Goal: Find specific page/section: Find specific page/section

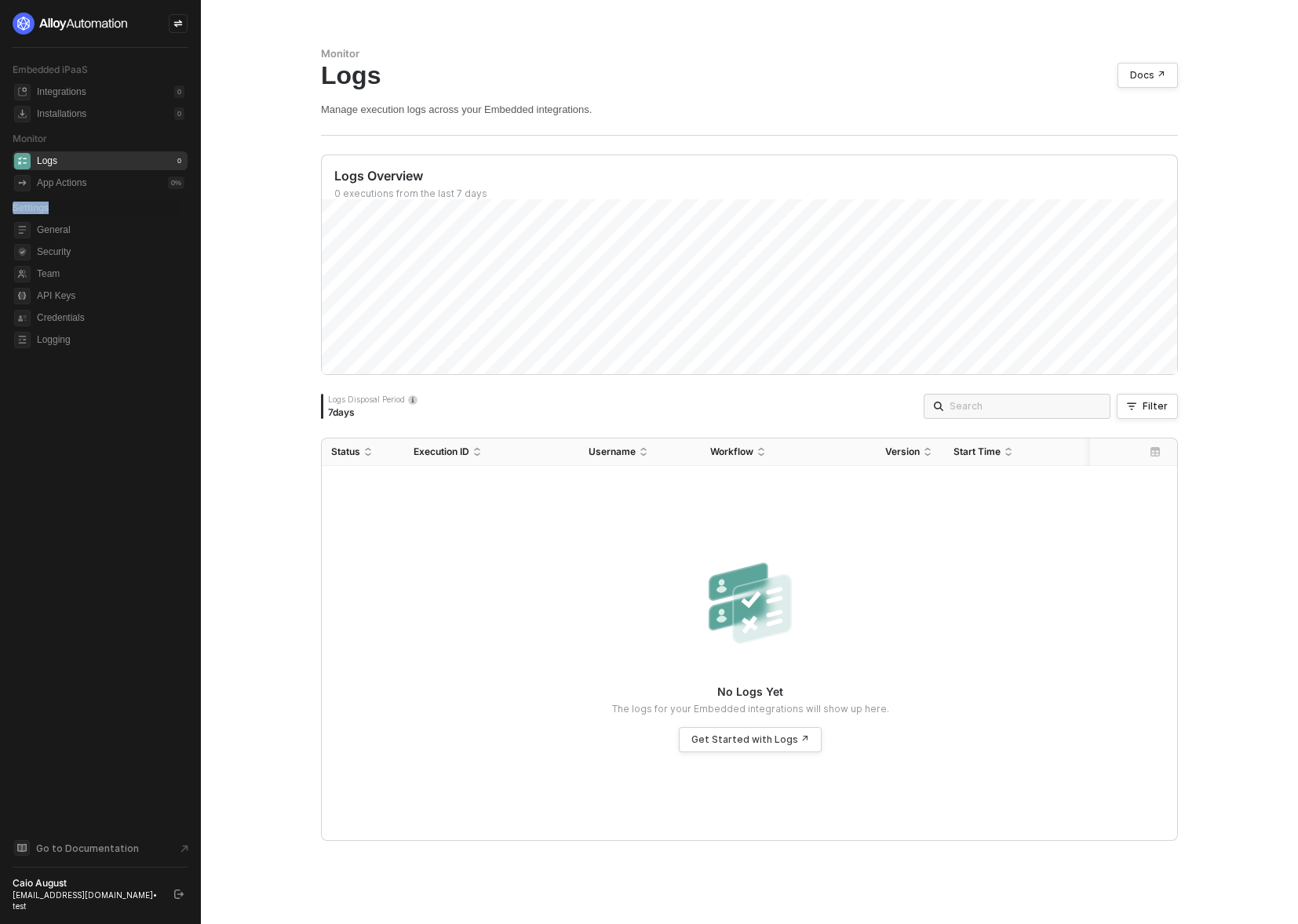
drag, startPoint x: 9, startPoint y: 205, endPoint x: 65, endPoint y: 208, distance: 56.1
click at [65, 208] on aside "Embedded iPaaS Integrations 0 Installations 0 Monitor Logs 0 App Actions 0 % Se…" at bounding box center [100, 462] width 201 height 924
click at [61, 230] on span "General" at bounding box center [111, 230] width 147 height 19
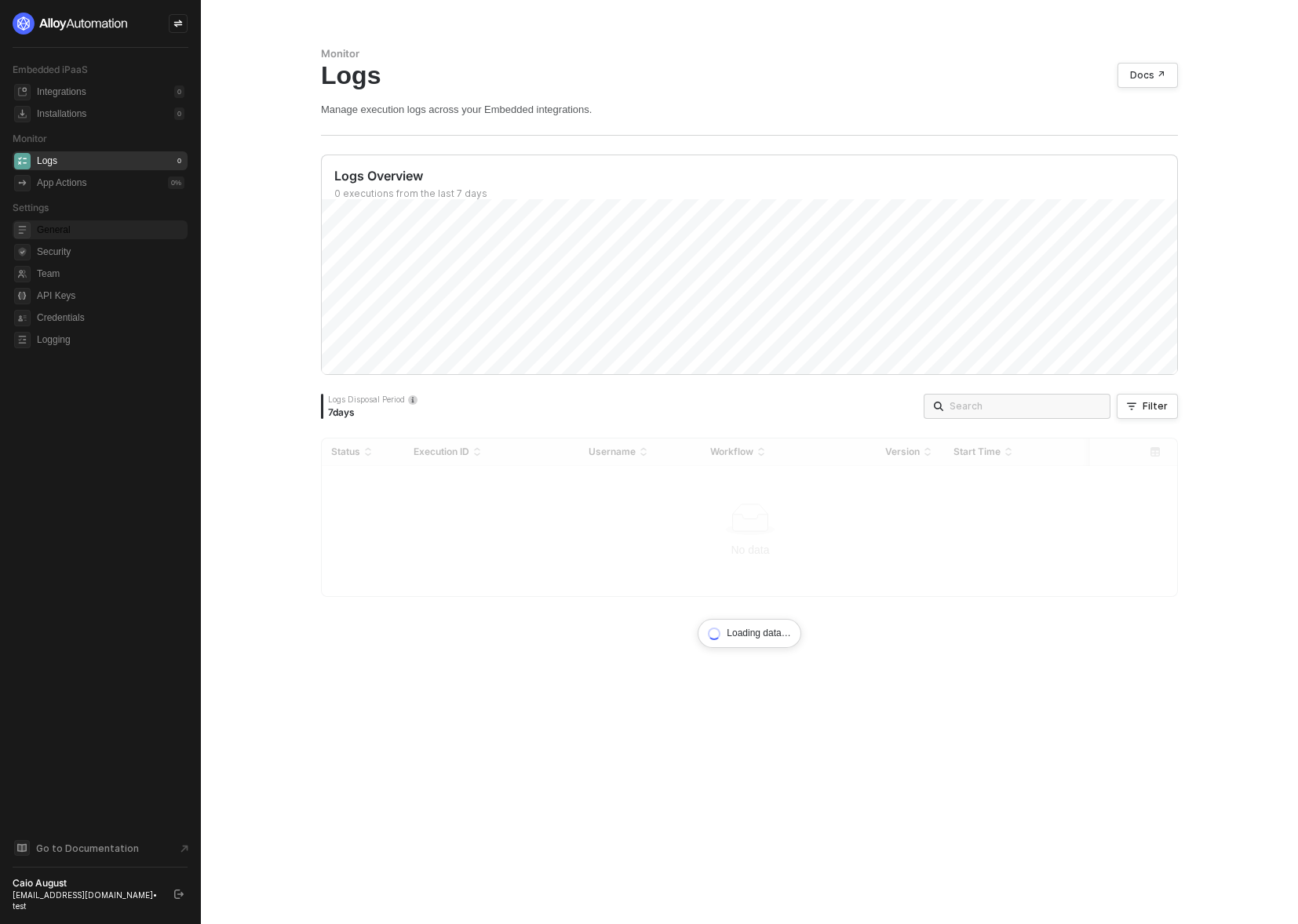
click at [39, 234] on span "General" at bounding box center [111, 230] width 147 height 19
